Goal: Information Seeking & Learning: Learn about a topic

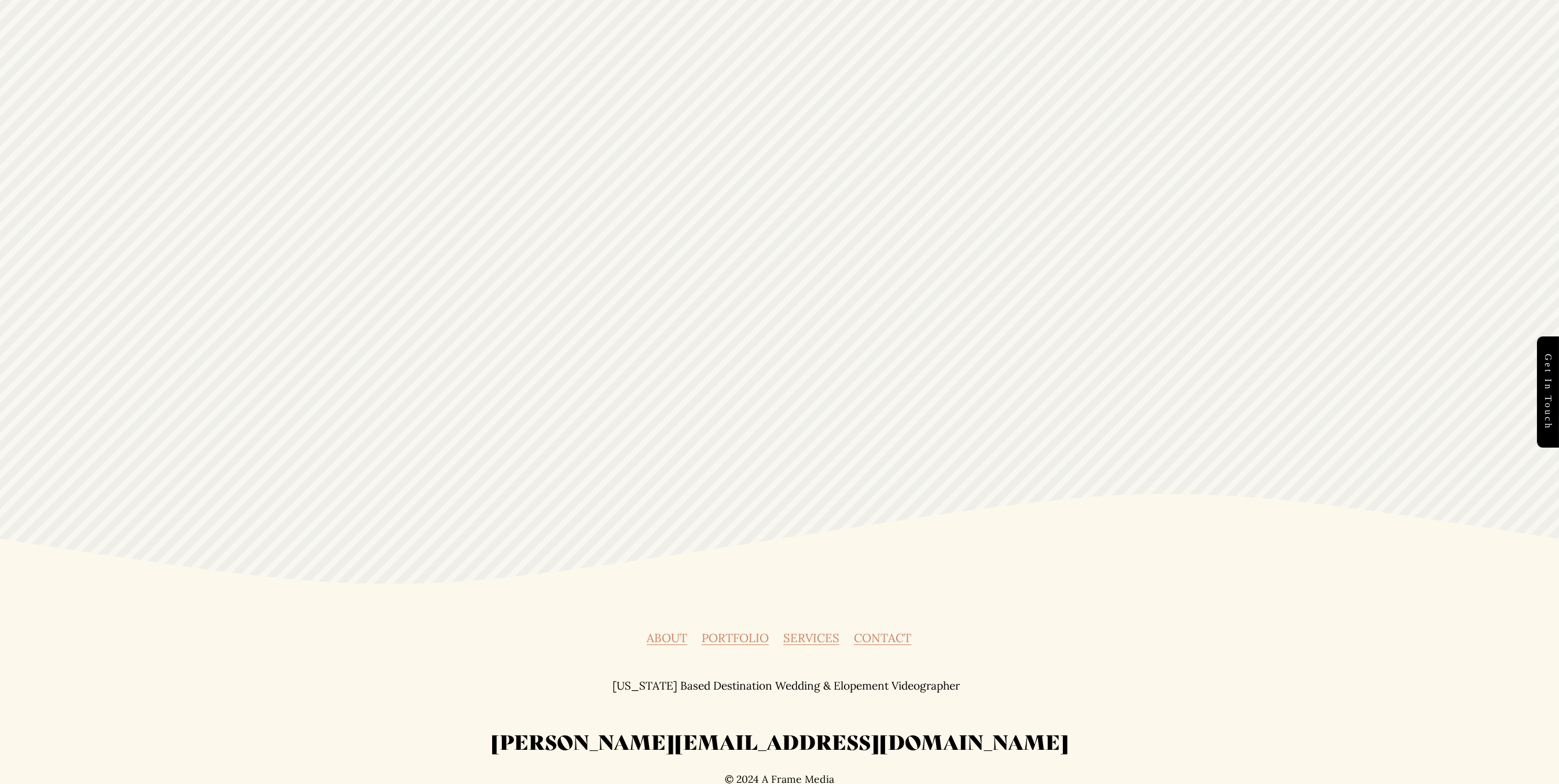
scroll to position [4945, 0]
click at [744, 734] on h2 "[PERSON_NAME][EMAIL_ADDRESS][DOMAIN_NAME]" at bounding box center [780, 743] width 810 height 27
click at [662, 636] on link "ABOUT" at bounding box center [667, 641] width 41 height 12
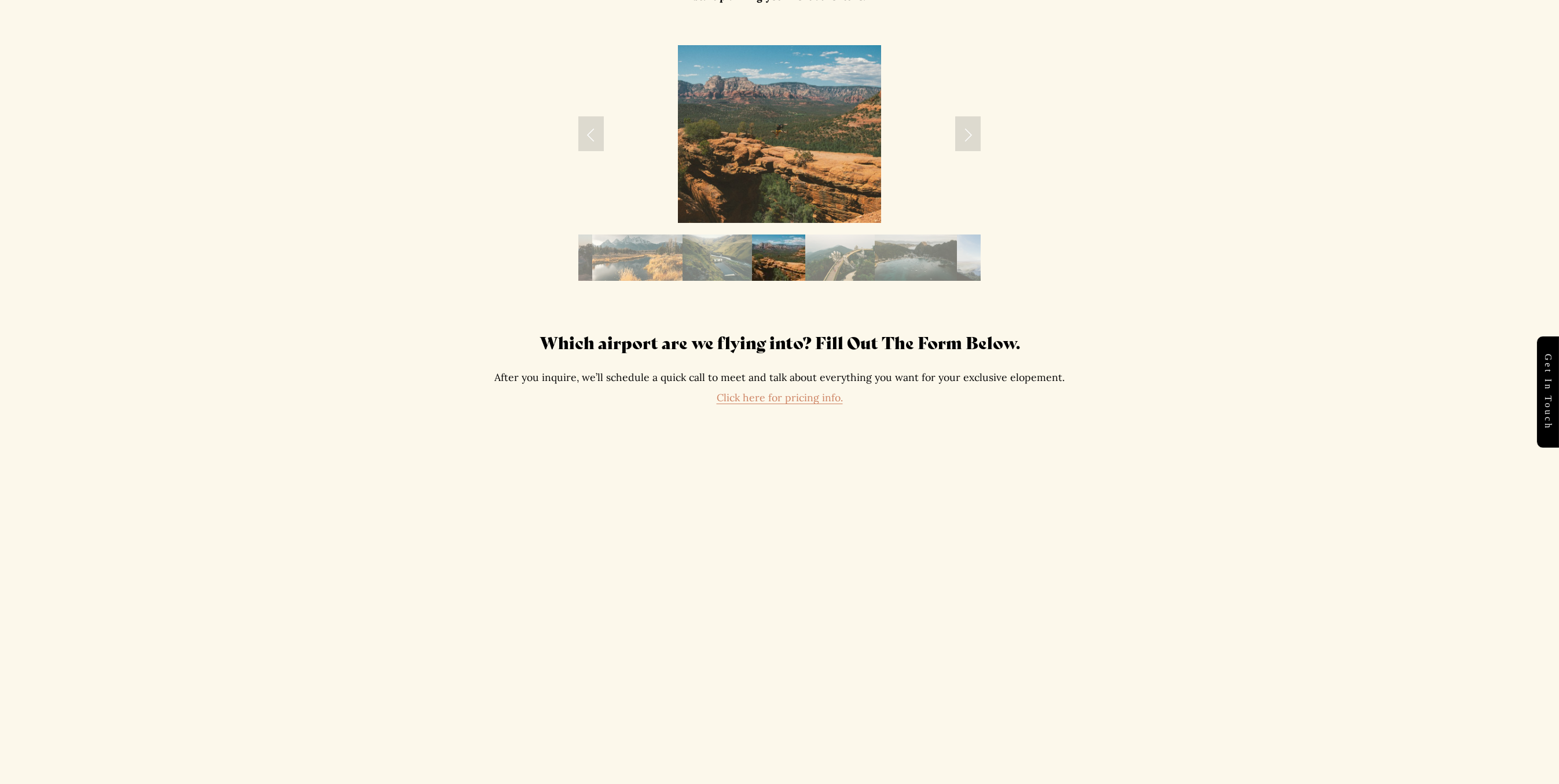
scroll to position [2329, 0]
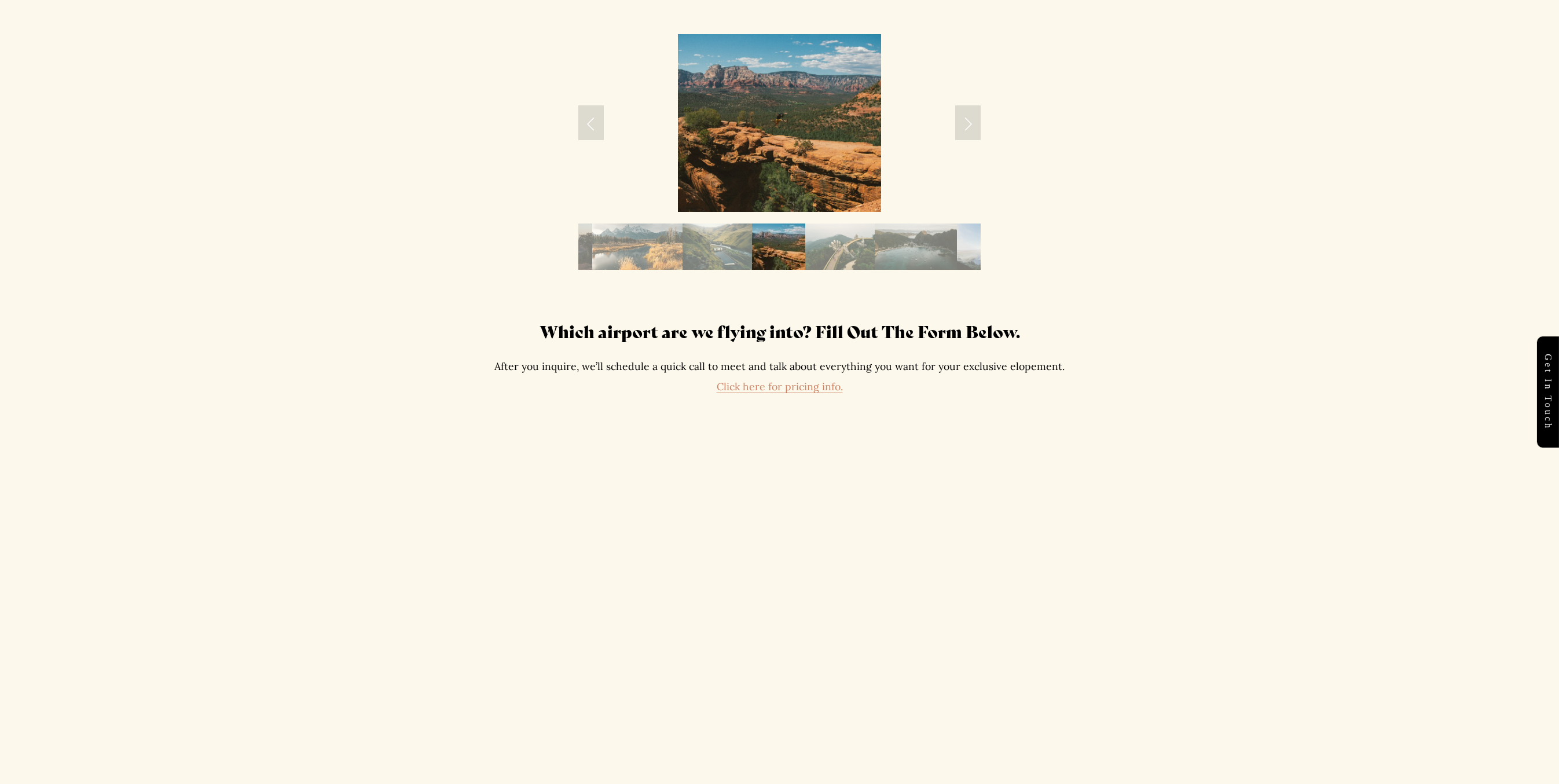
click at [815, 380] on link "Click here for pricing info." at bounding box center [780, 386] width 126 height 13
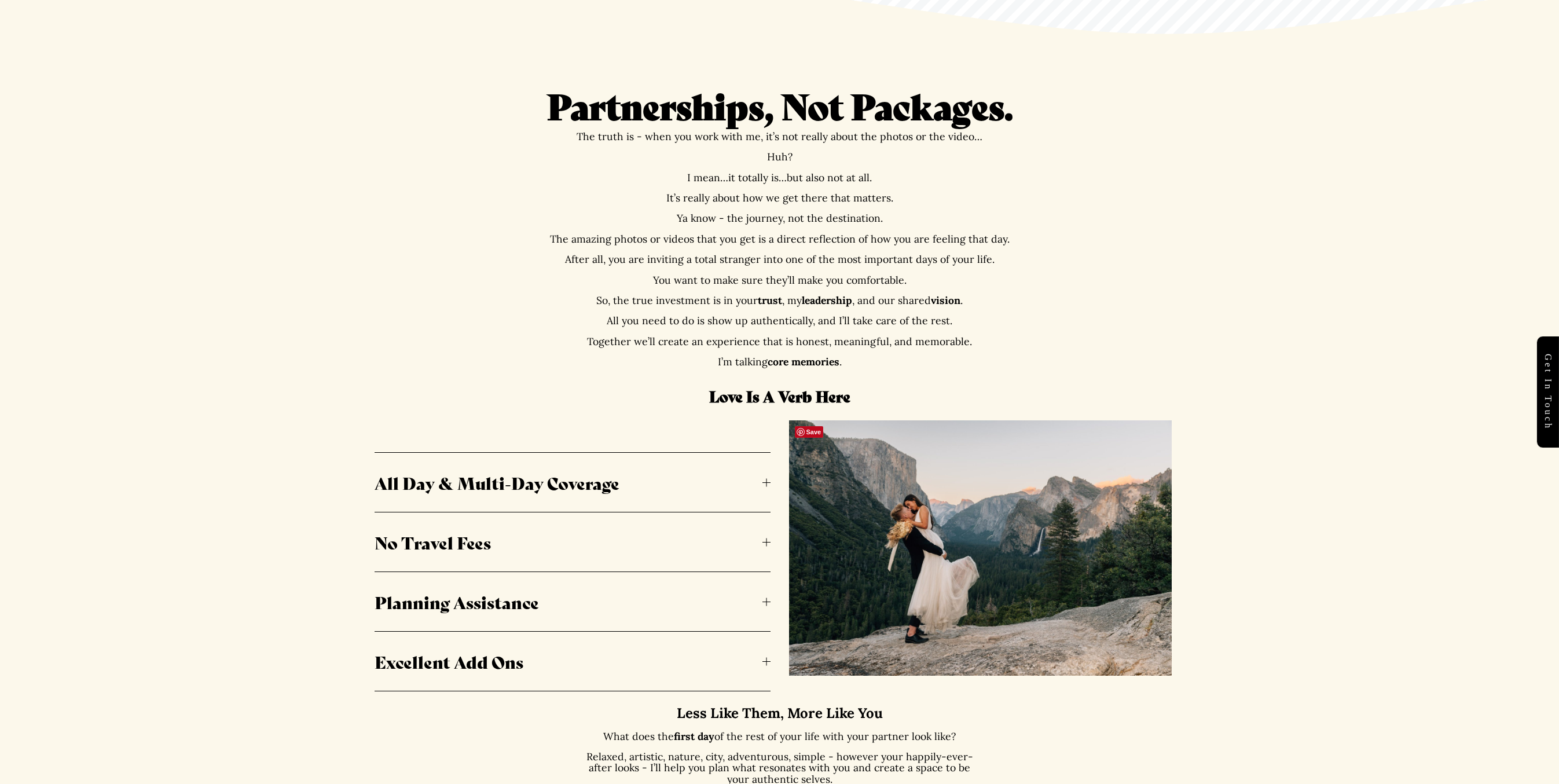
scroll to position [549, 0]
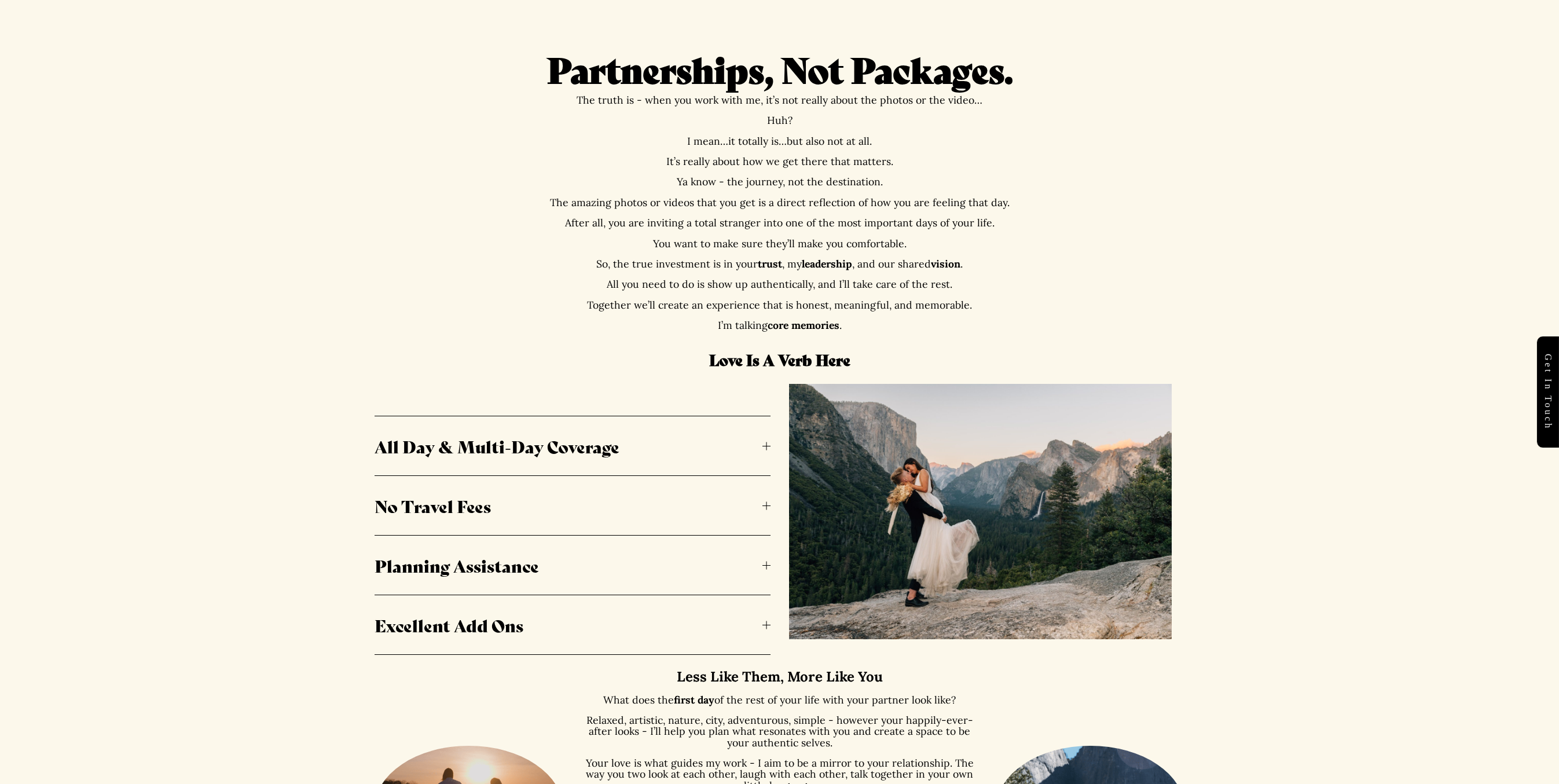
click at [590, 445] on span "All Day & Multi-Day Coverage" at bounding box center [568, 445] width 387 height 24
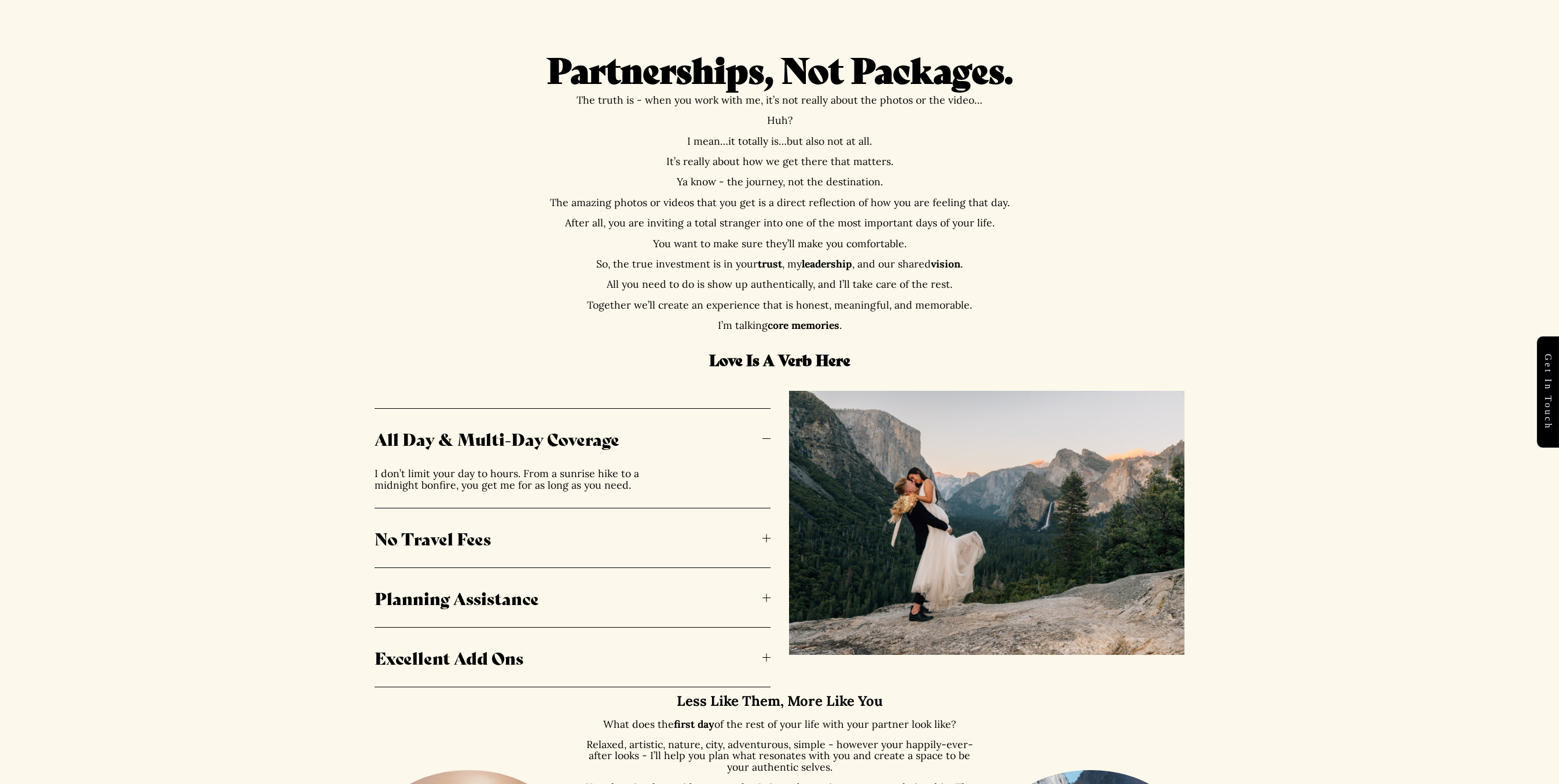
click at [507, 540] on span "No Travel Fees" at bounding box center [568, 538] width 387 height 24
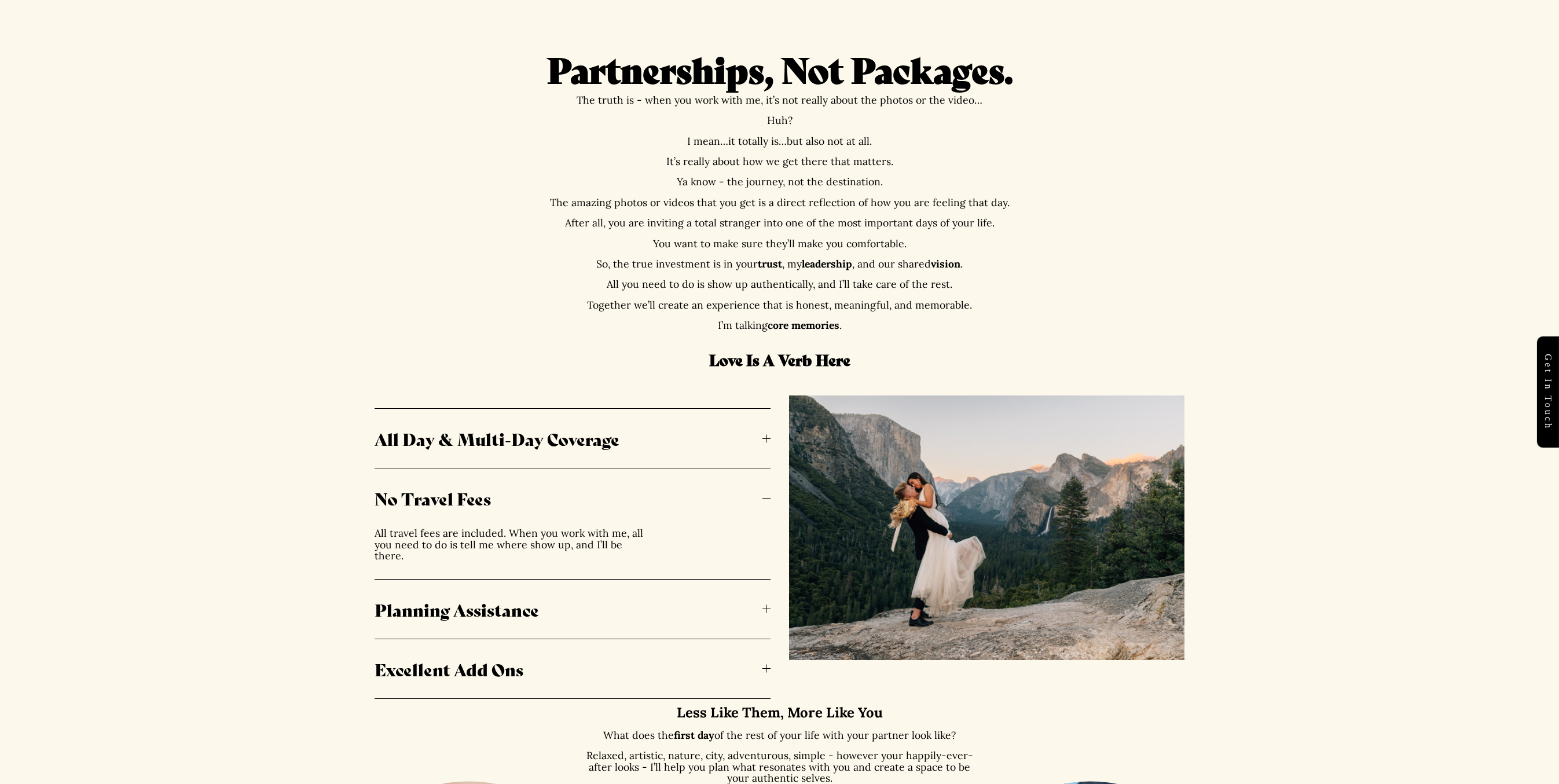
click at [537, 605] on span "Planning Assistance" at bounding box center [568, 609] width 387 height 24
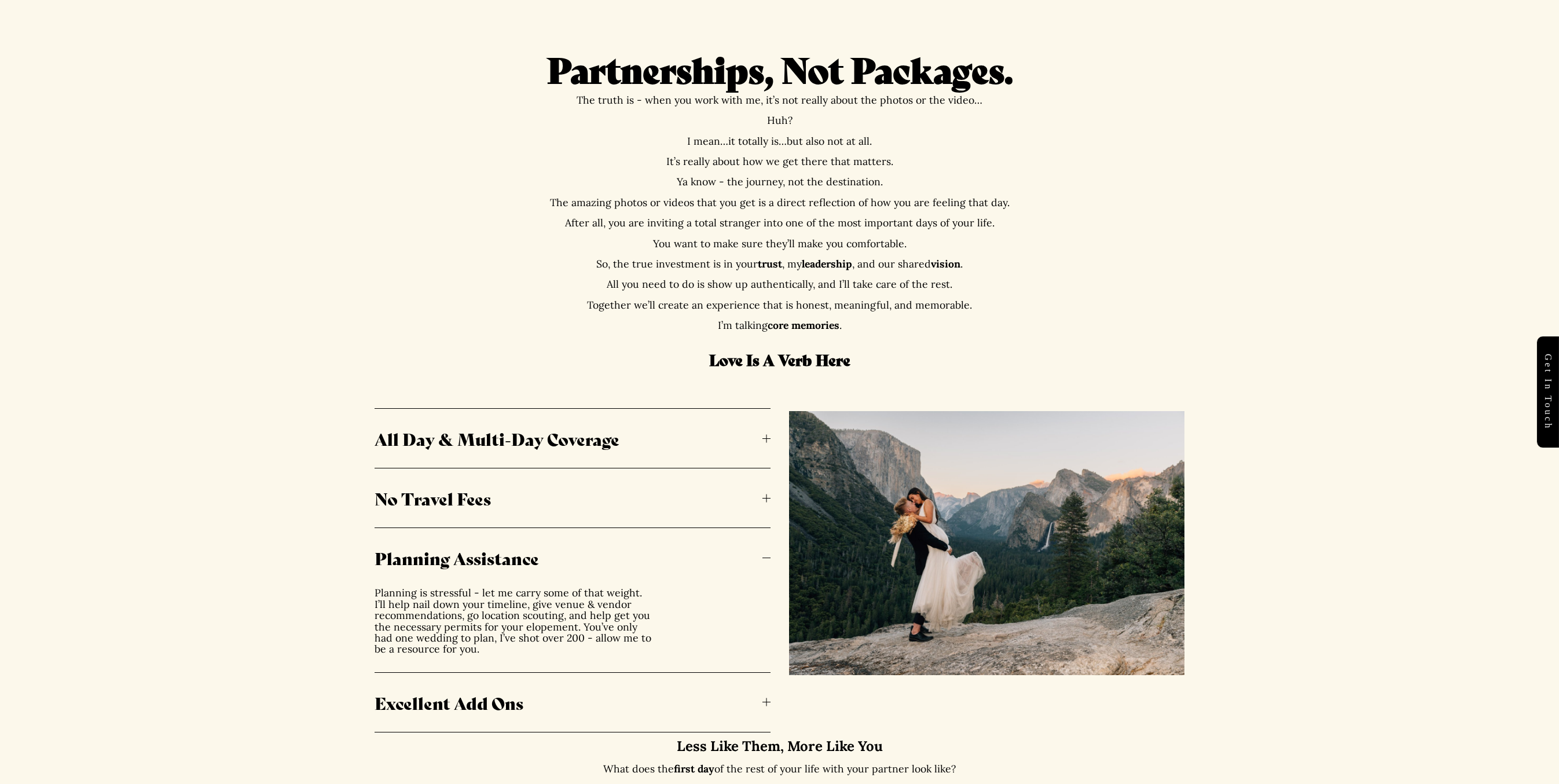
click at [506, 567] on span "Planning Assistance" at bounding box center [568, 557] width 387 height 24
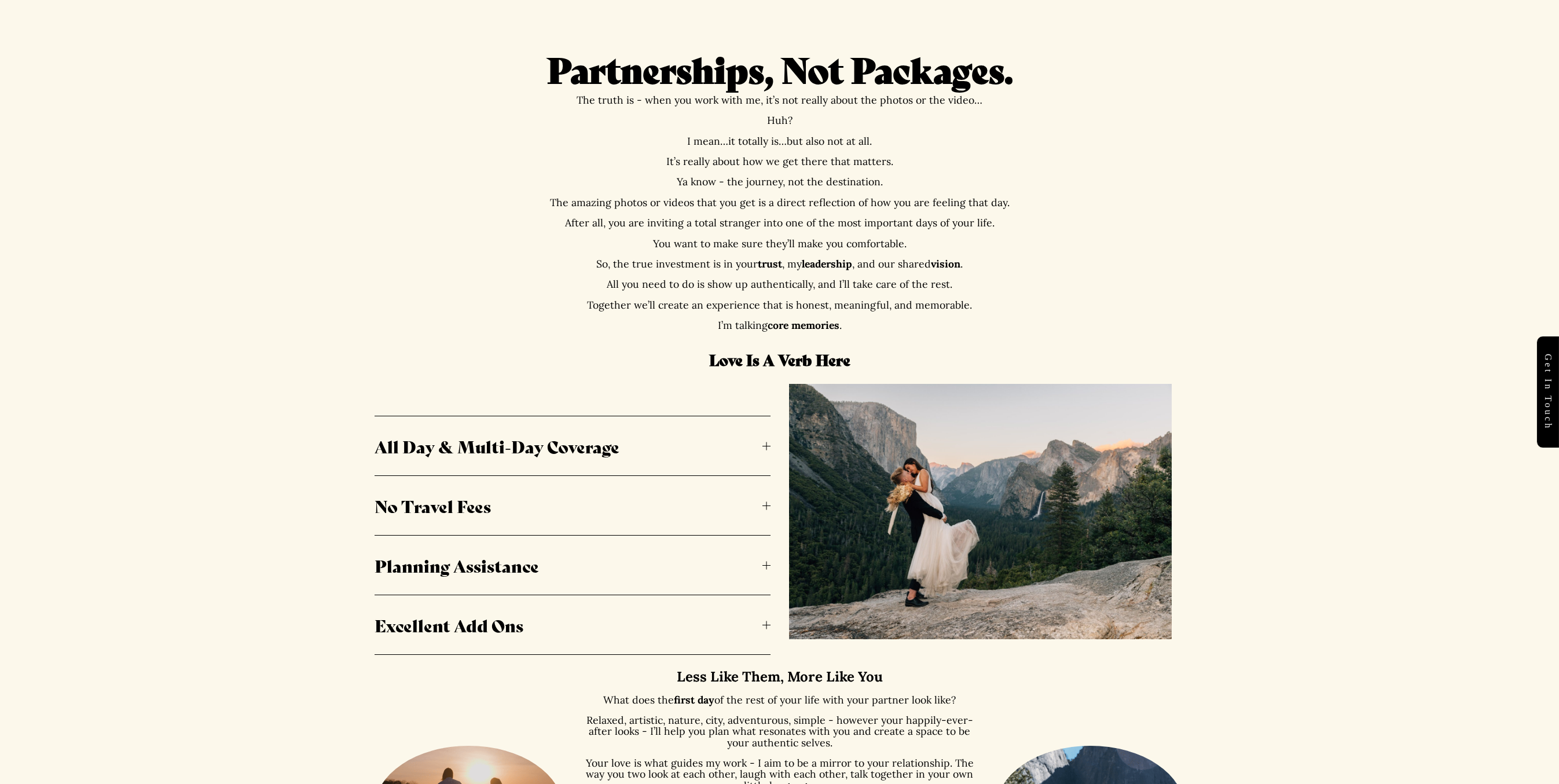
click at [511, 638] on button "Excellent Add Ons" at bounding box center [572, 624] width 396 height 59
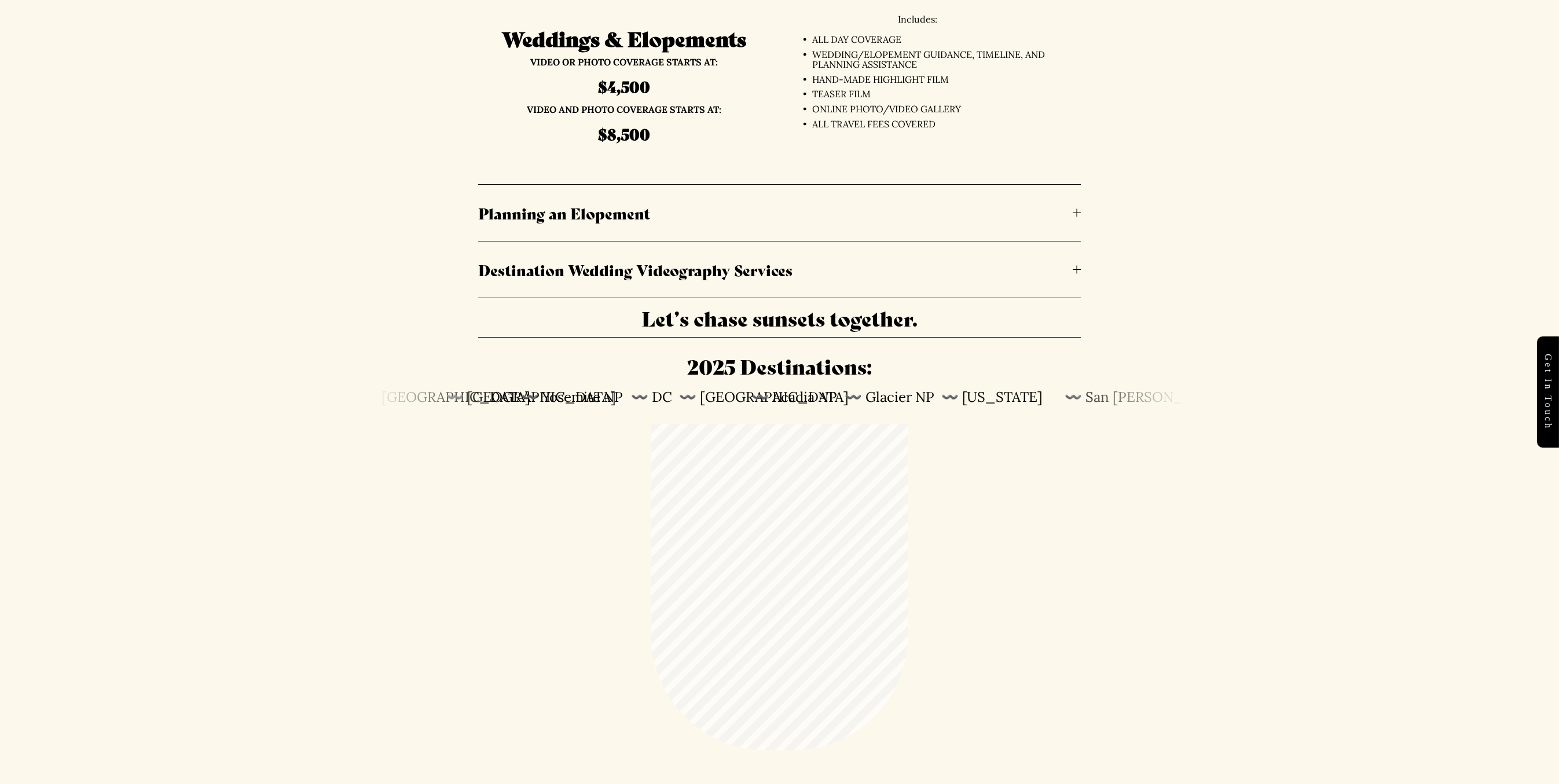
scroll to position [3371, 0]
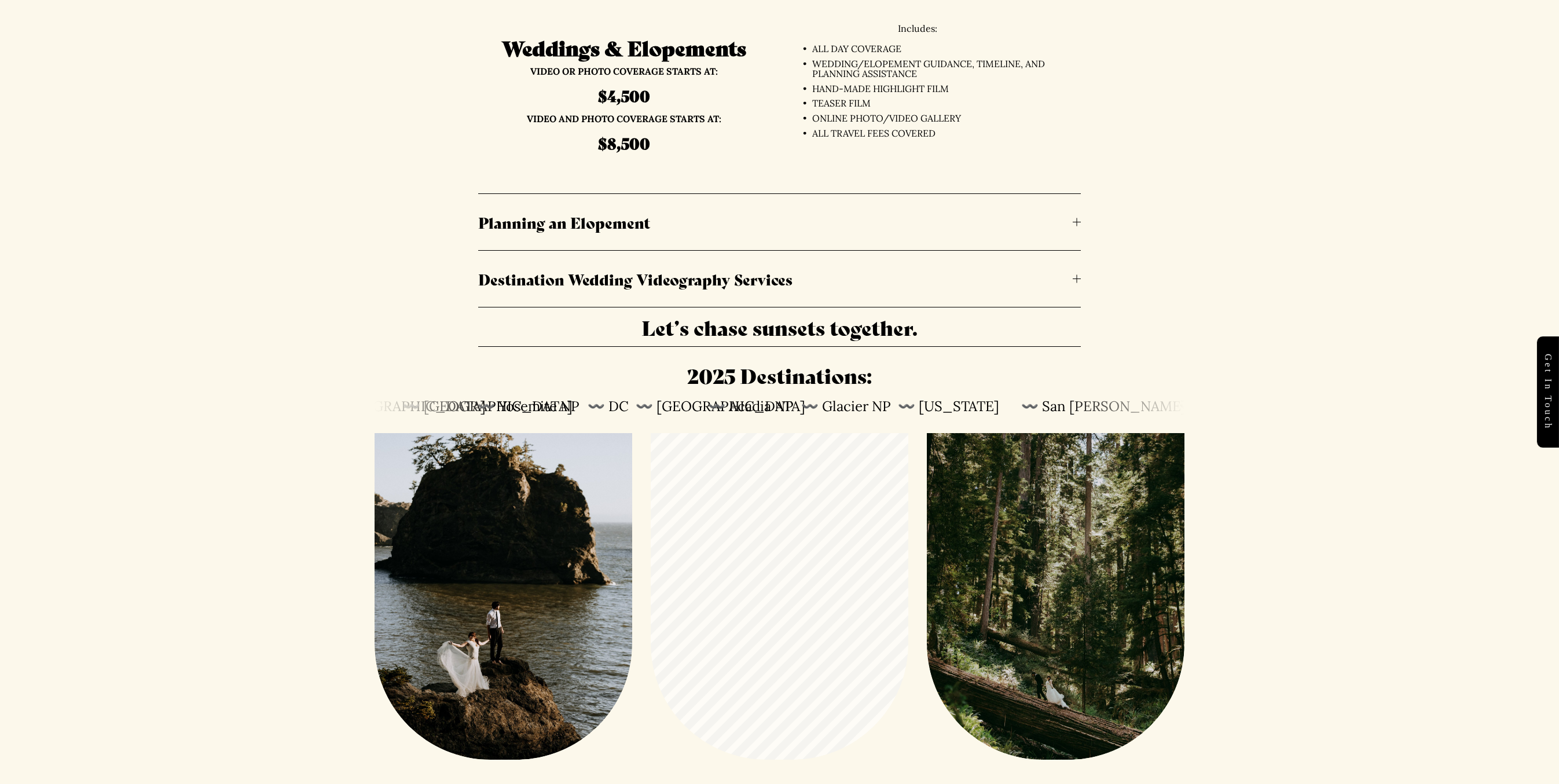
click at [788, 277] on span "Destination Wedding Videography Services" at bounding box center [775, 278] width 595 height 21
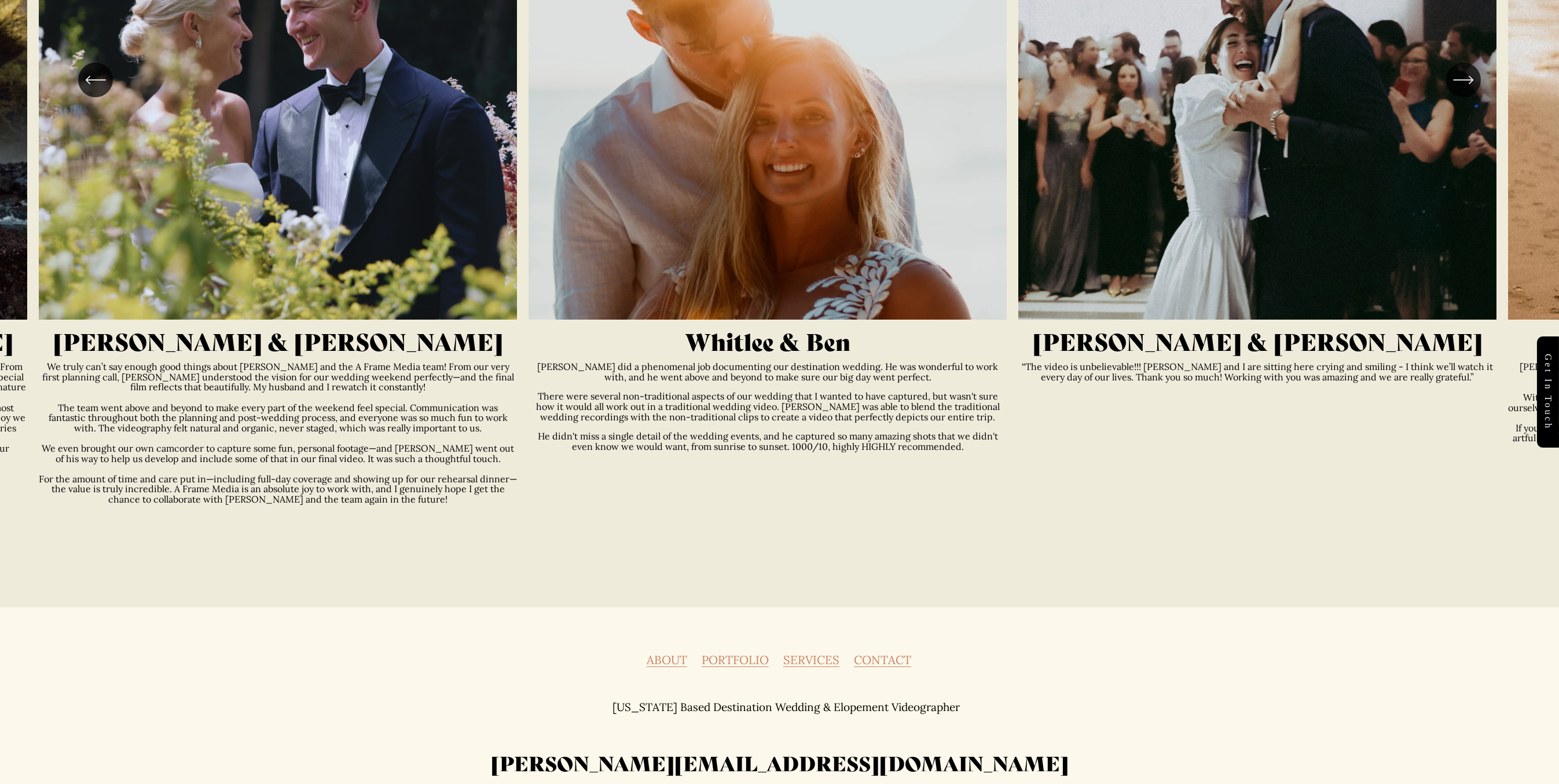
scroll to position [5611, 0]
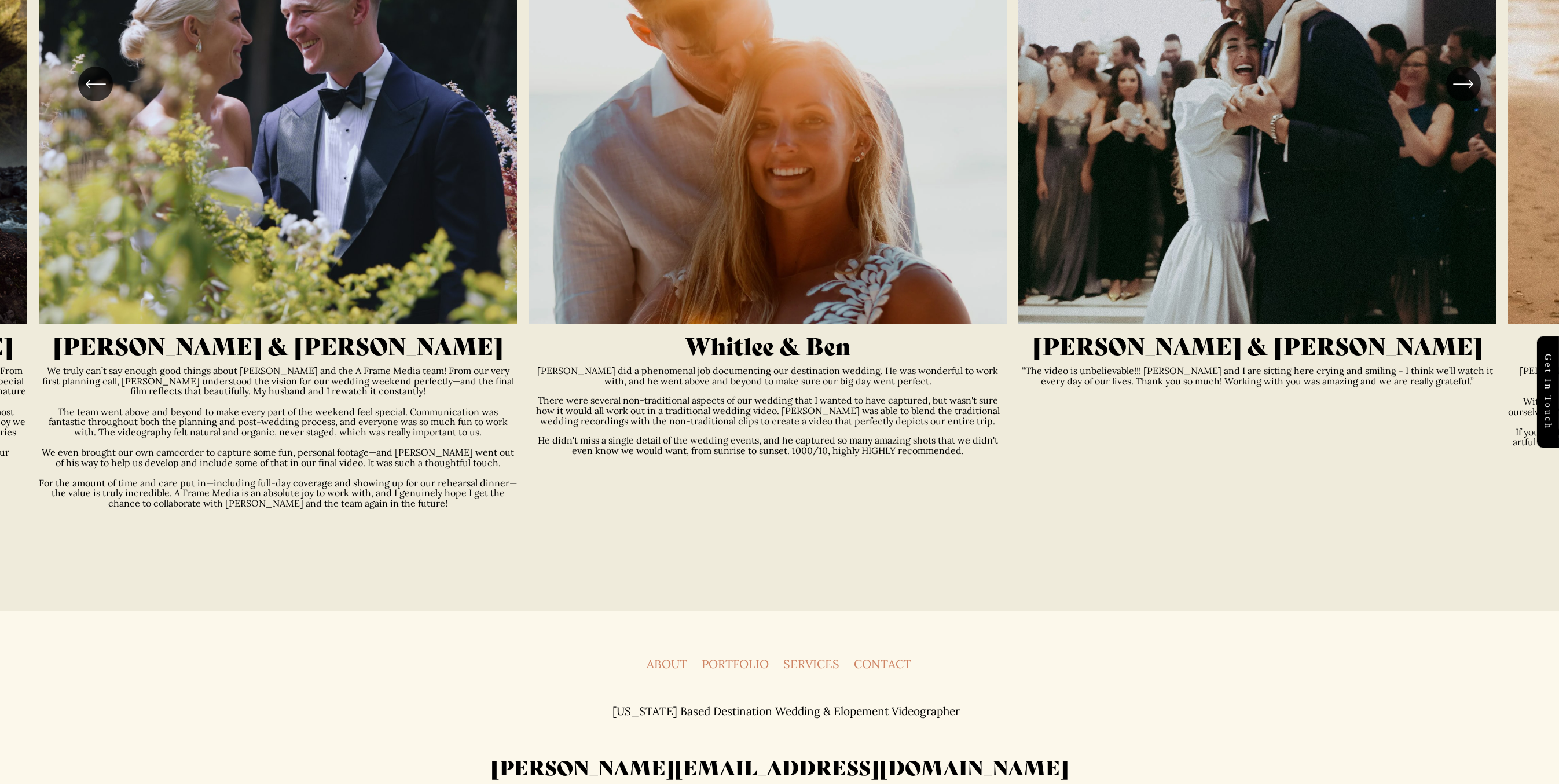
click at [875, 658] on link "CONTACT" at bounding box center [882, 663] width 57 height 12
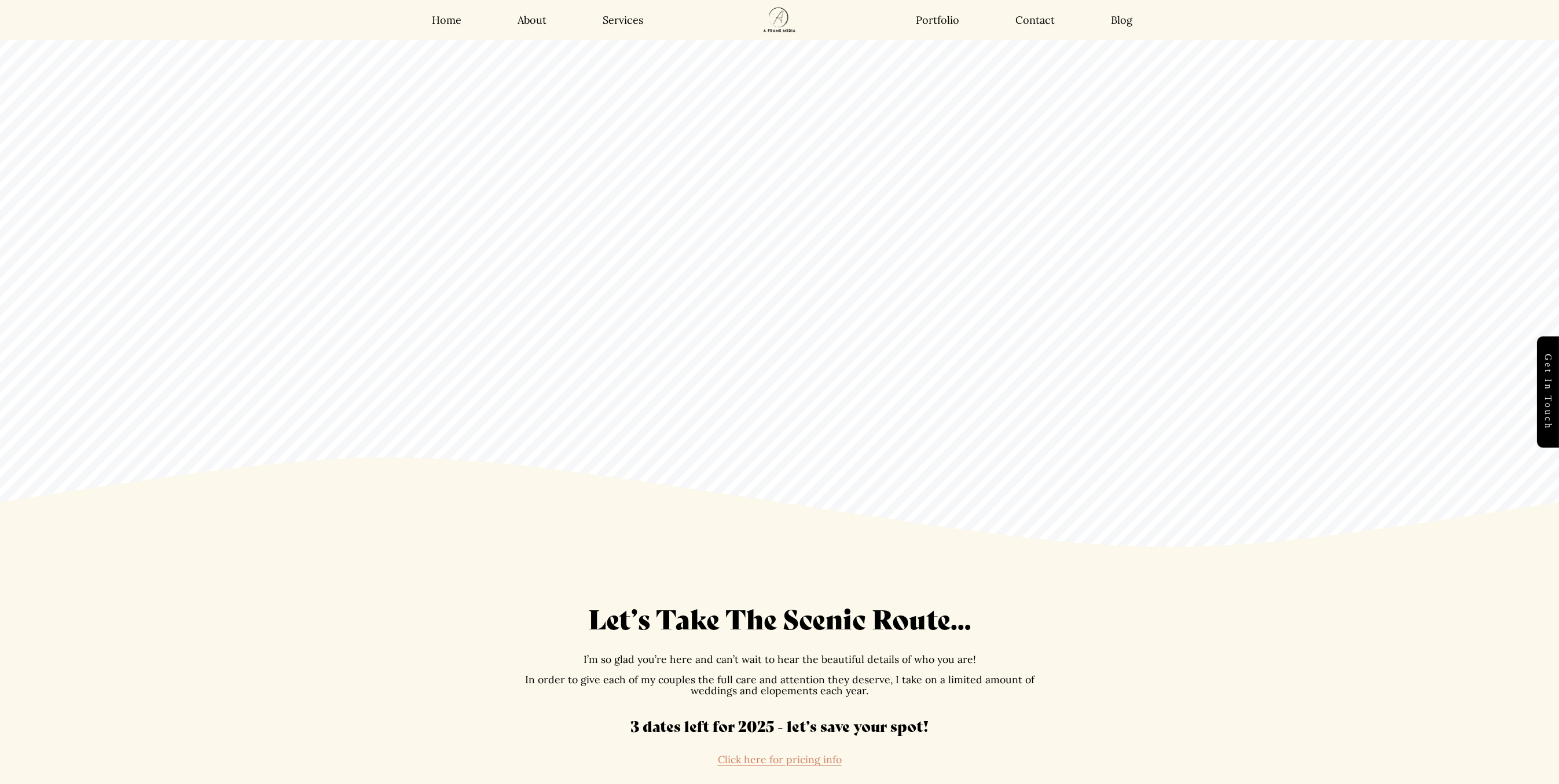
click at [1114, 17] on link "Blog" at bounding box center [1121, 19] width 21 height 13
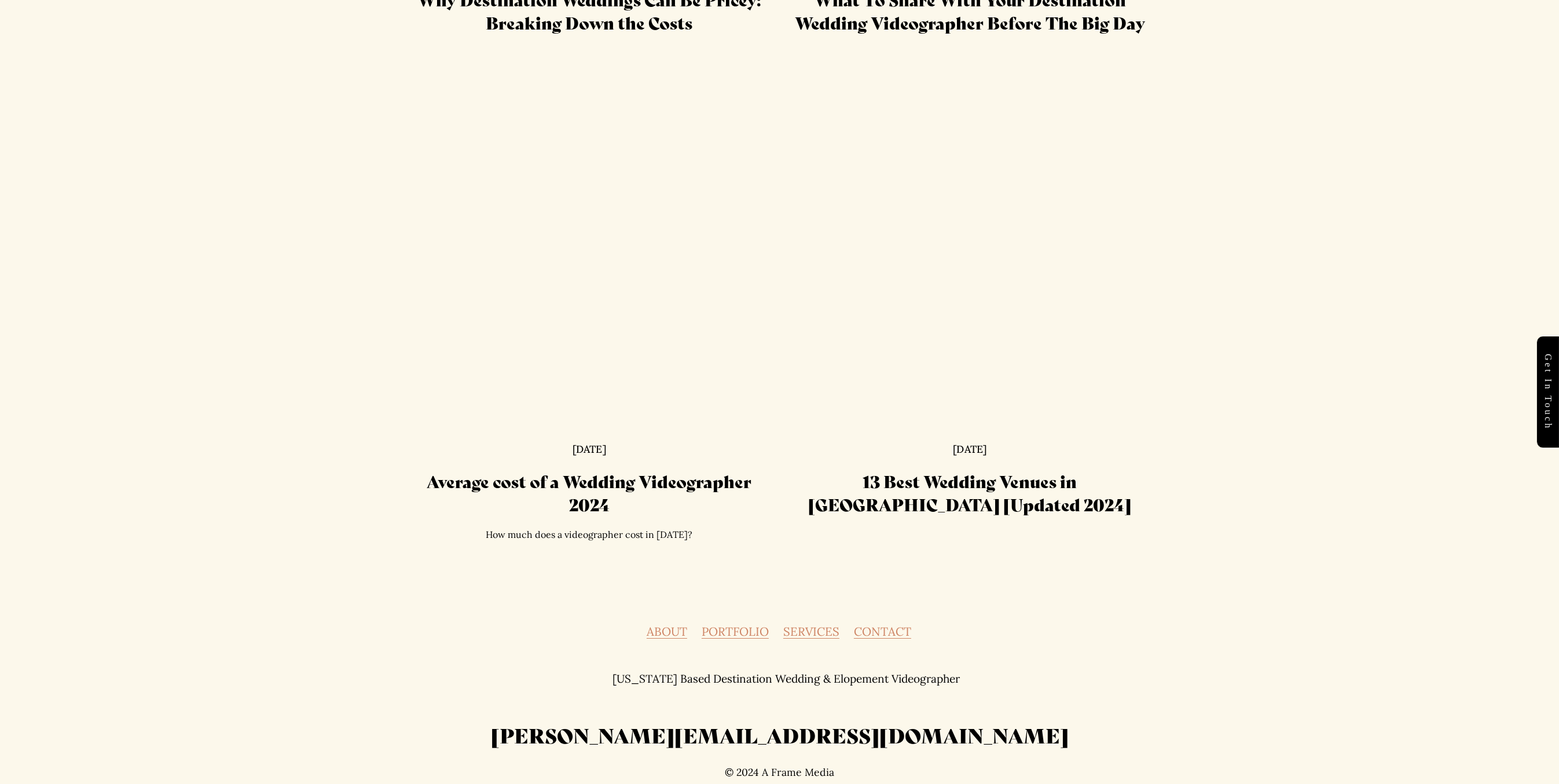
scroll to position [1652, 0]
